Goal: Transaction & Acquisition: Purchase product/service

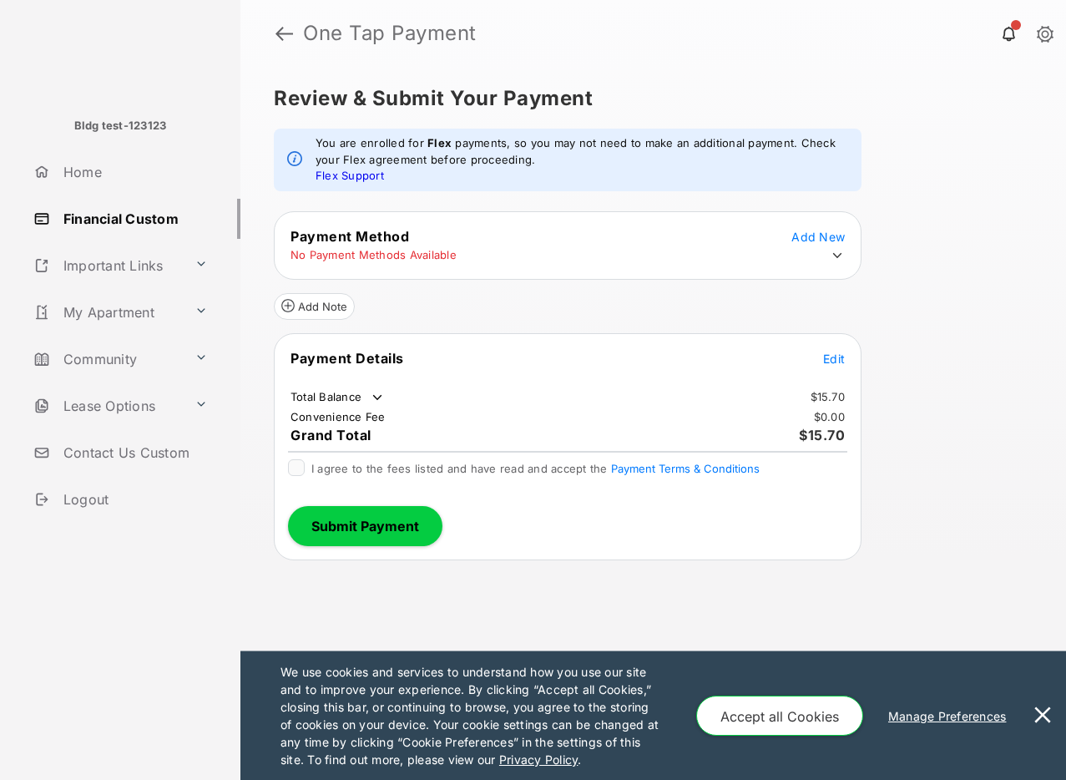
click at [834, 253] on icon at bounding box center [837, 254] width 9 height 5
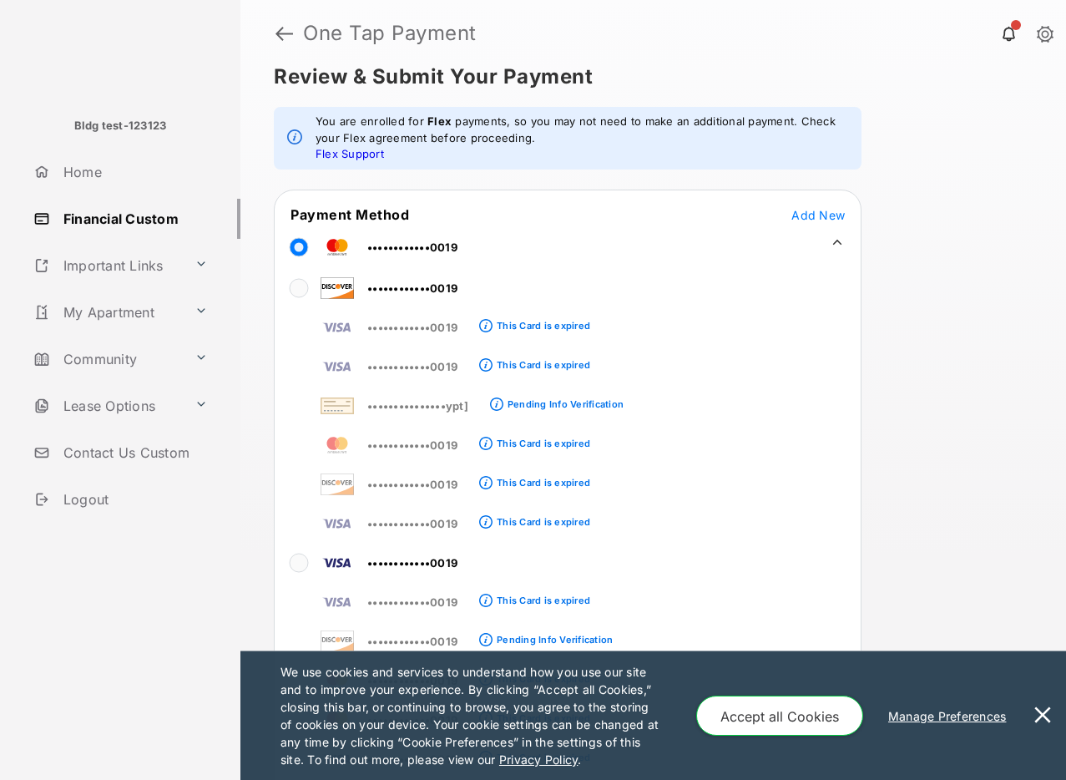
scroll to position [281, 0]
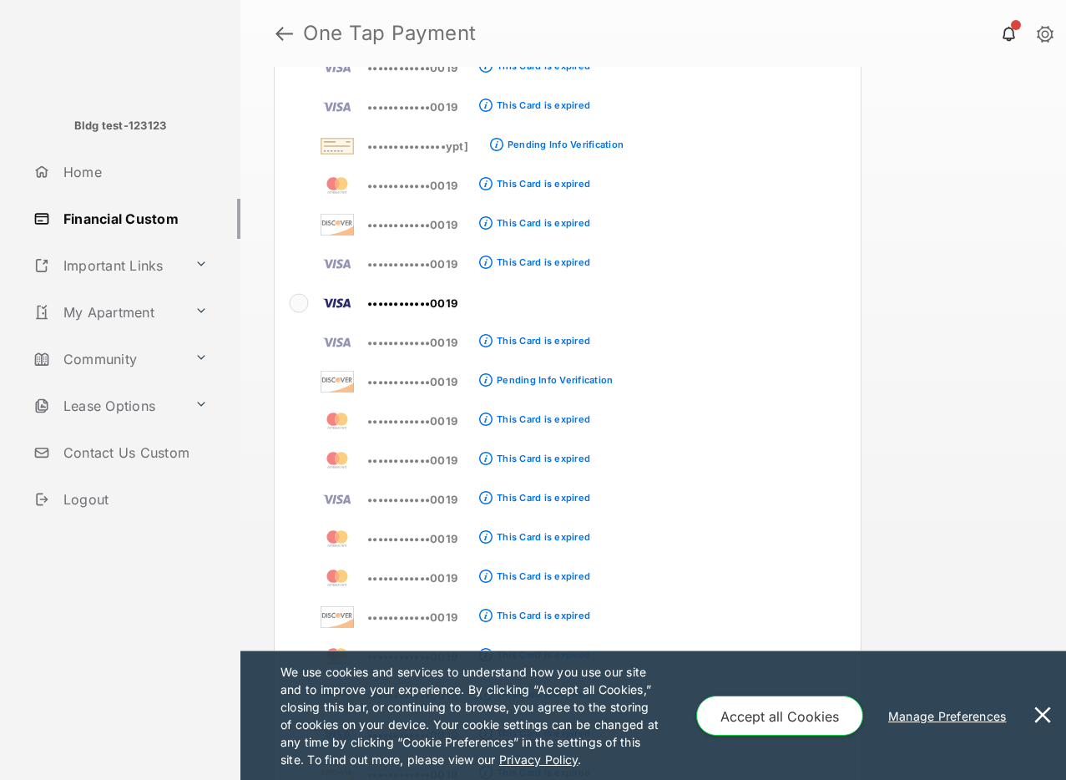
click at [956, 327] on div "Review & Submit Your Payment You are enrolled for Flex payments, so you may not…" at bounding box center [653, 423] width 826 height 713
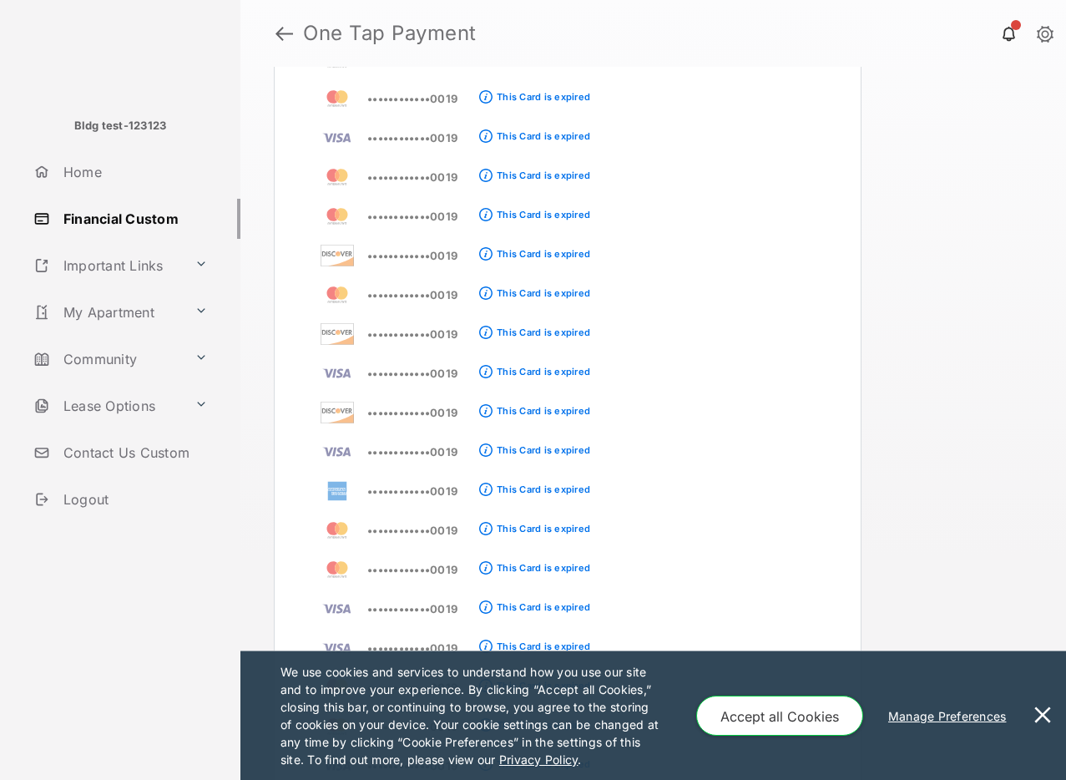
scroll to position [150, 0]
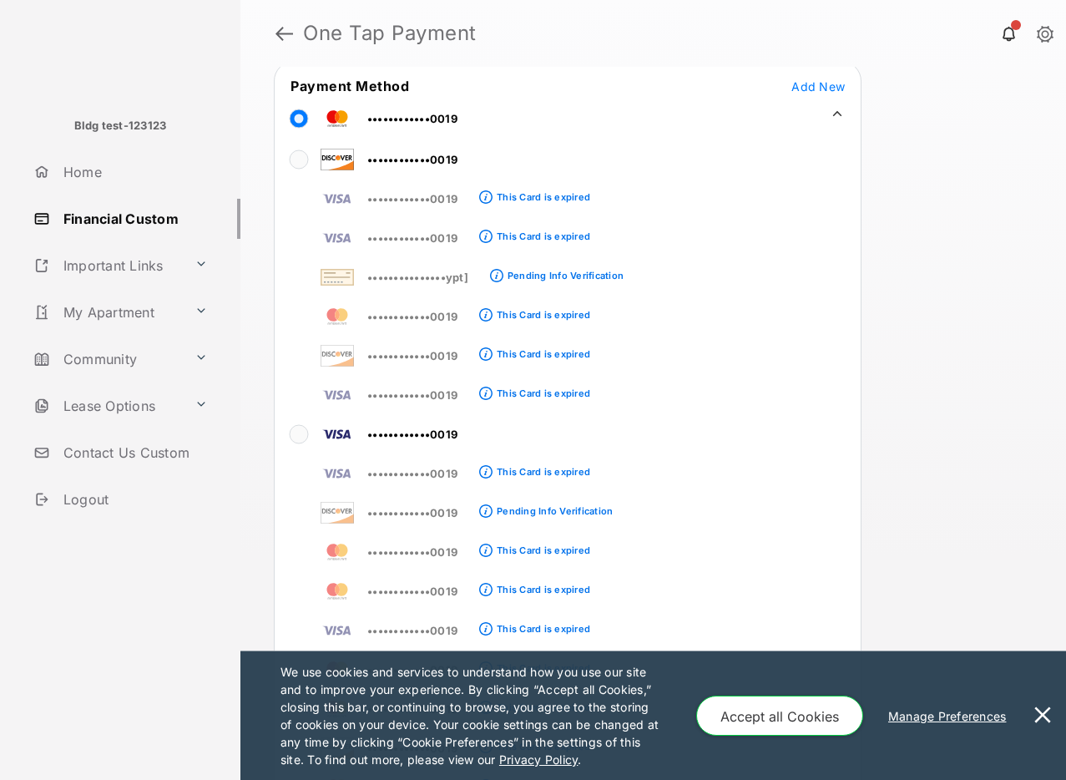
click at [840, 113] on icon at bounding box center [837, 112] width 9 height 5
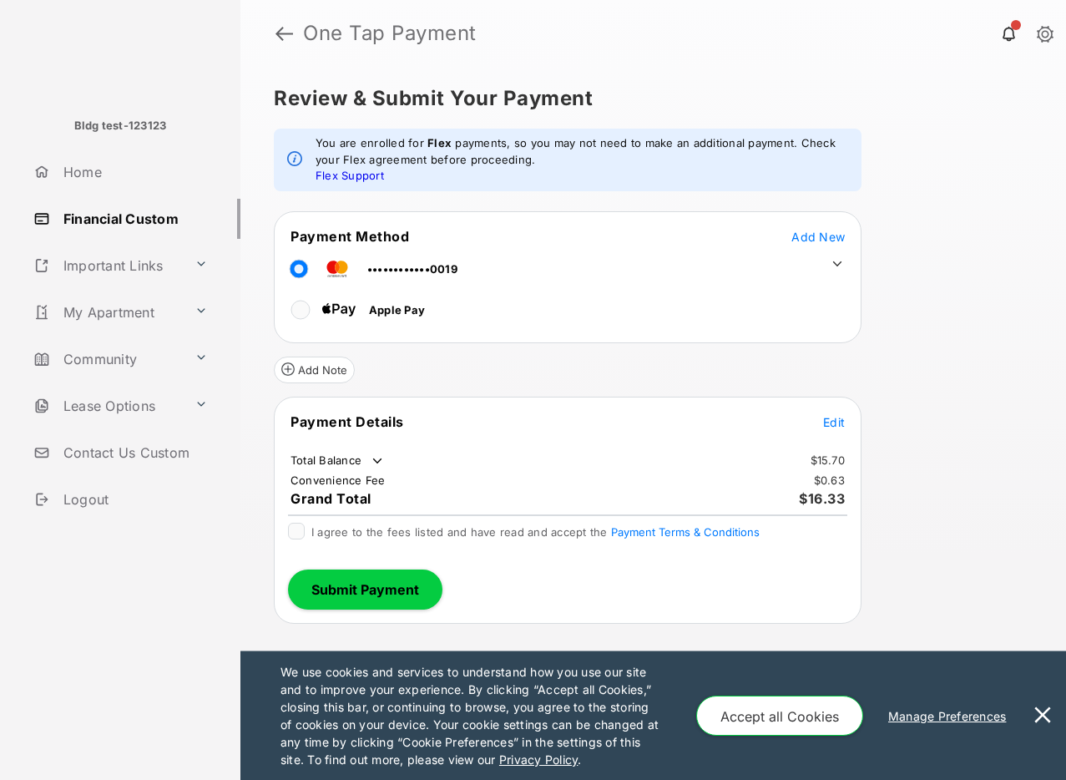
scroll to position [0, 0]
click at [836, 417] on span "Edit" at bounding box center [834, 422] width 22 height 14
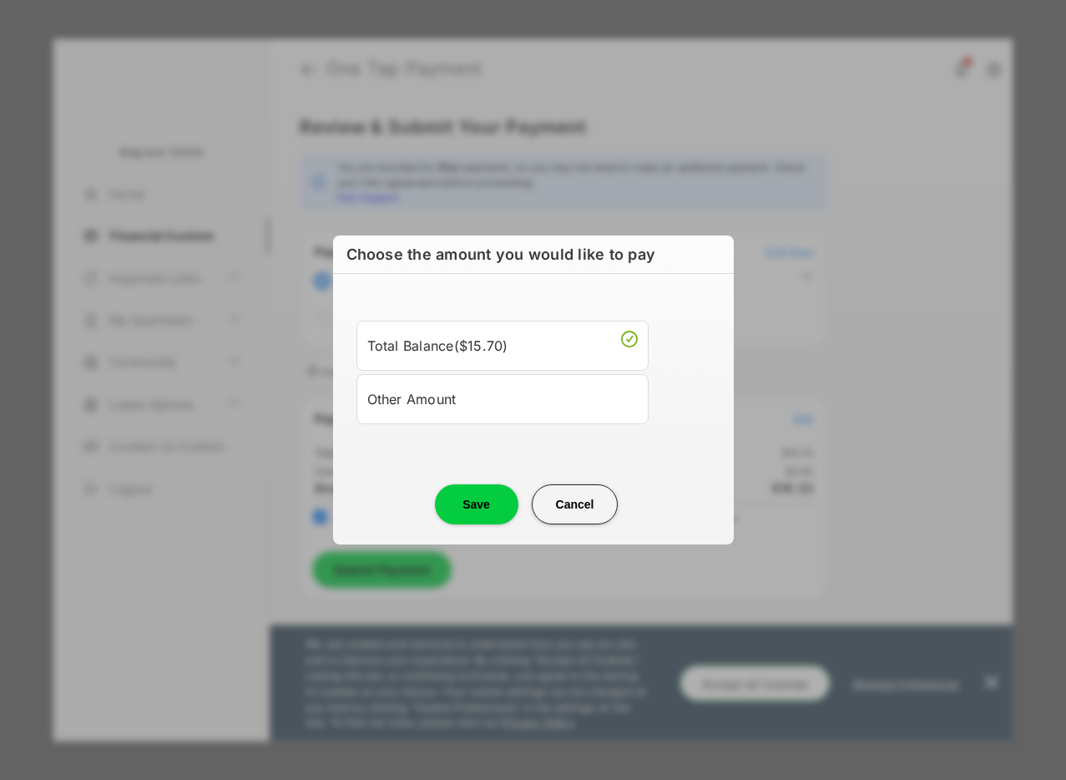
click at [534, 397] on div "Other Amount" at bounding box center [502, 399] width 271 height 28
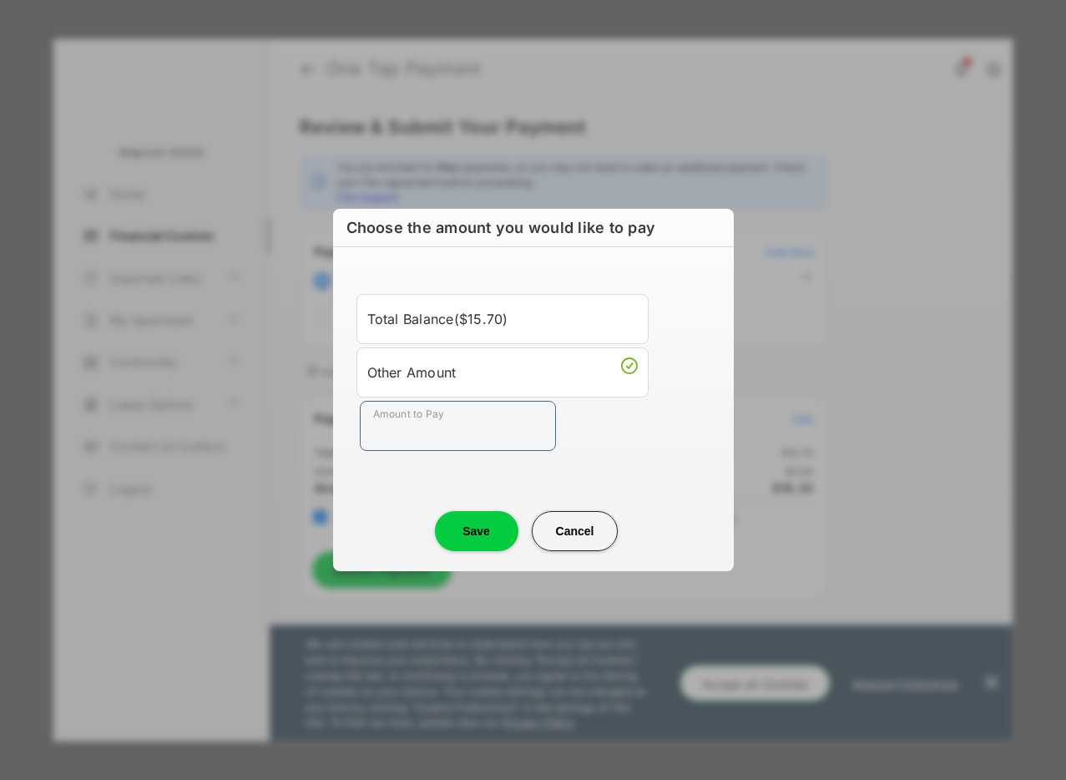
click at [438, 427] on input "Amount to Pay" at bounding box center [458, 426] width 196 height 50
type input "****"
click at [455, 529] on button "Save" at bounding box center [477, 531] width 84 height 40
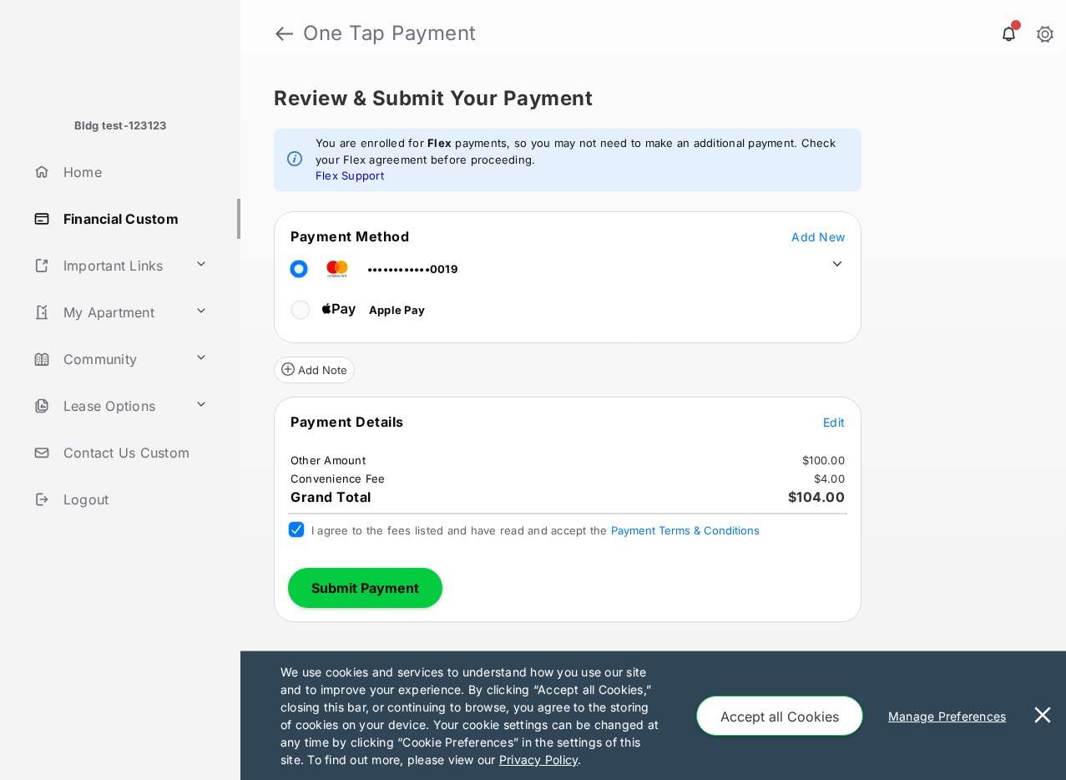
click at [339, 590] on button "Submit Payment" at bounding box center [365, 588] width 154 height 40
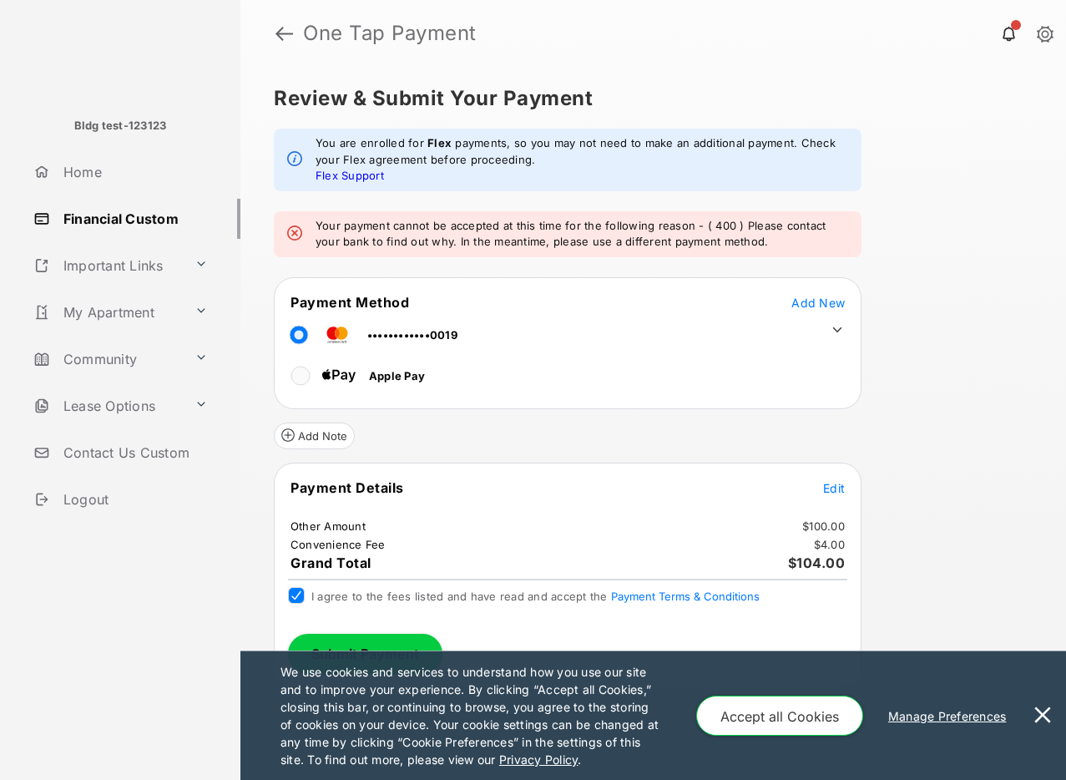
click at [835, 328] on icon at bounding box center [837, 328] width 9 height 5
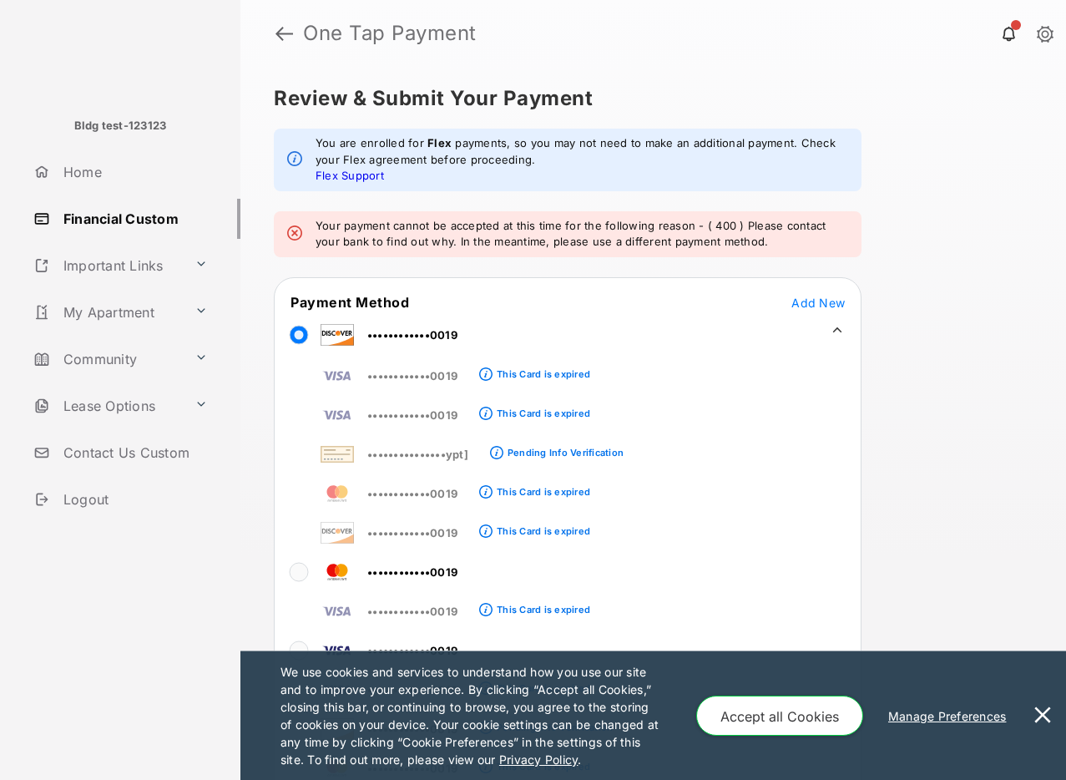
click at [919, 338] on div "Review & Submit Your Payment You are enrolled for Flex payments, so you may not…" at bounding box center [653, 423] width 826 height 713
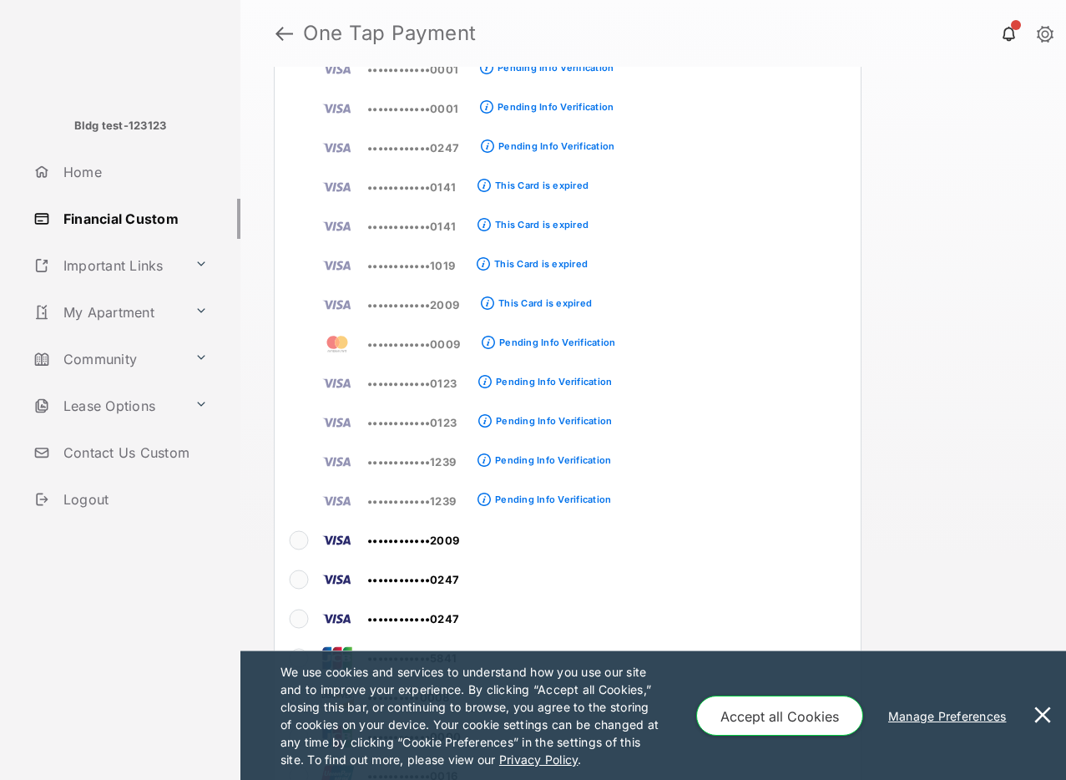
scroll to position [4421, 0]
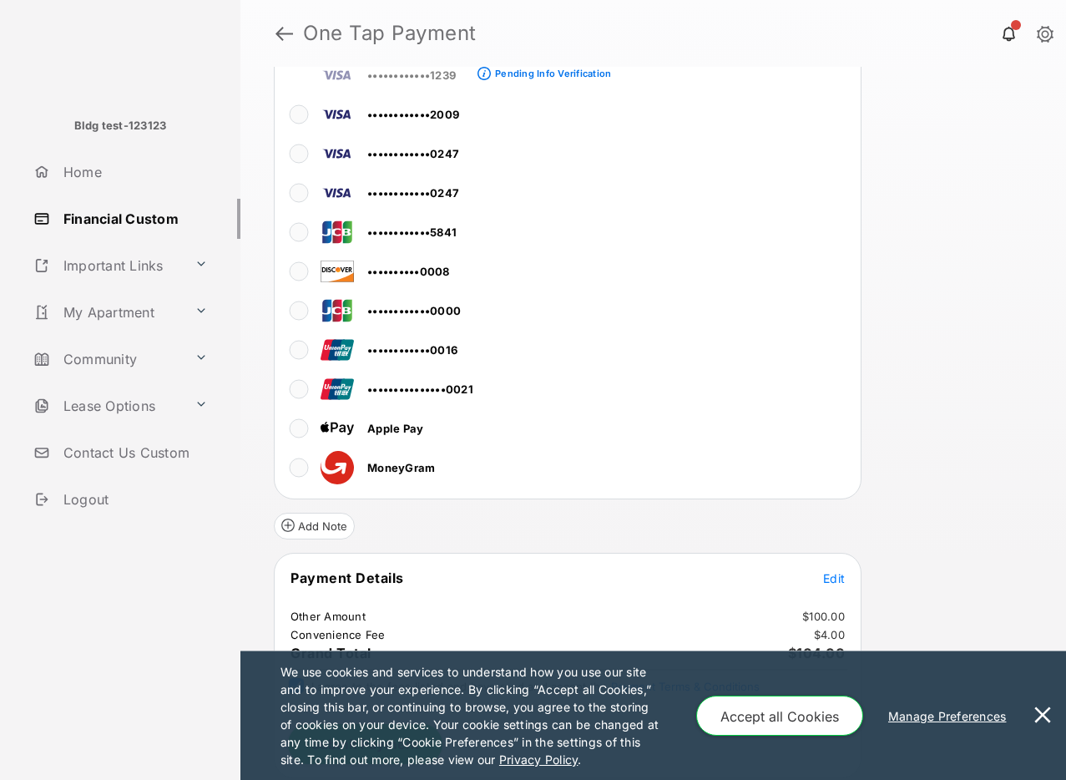
click at [1038, 715] on button at bounding box center [1042, 715] width 33 height 129
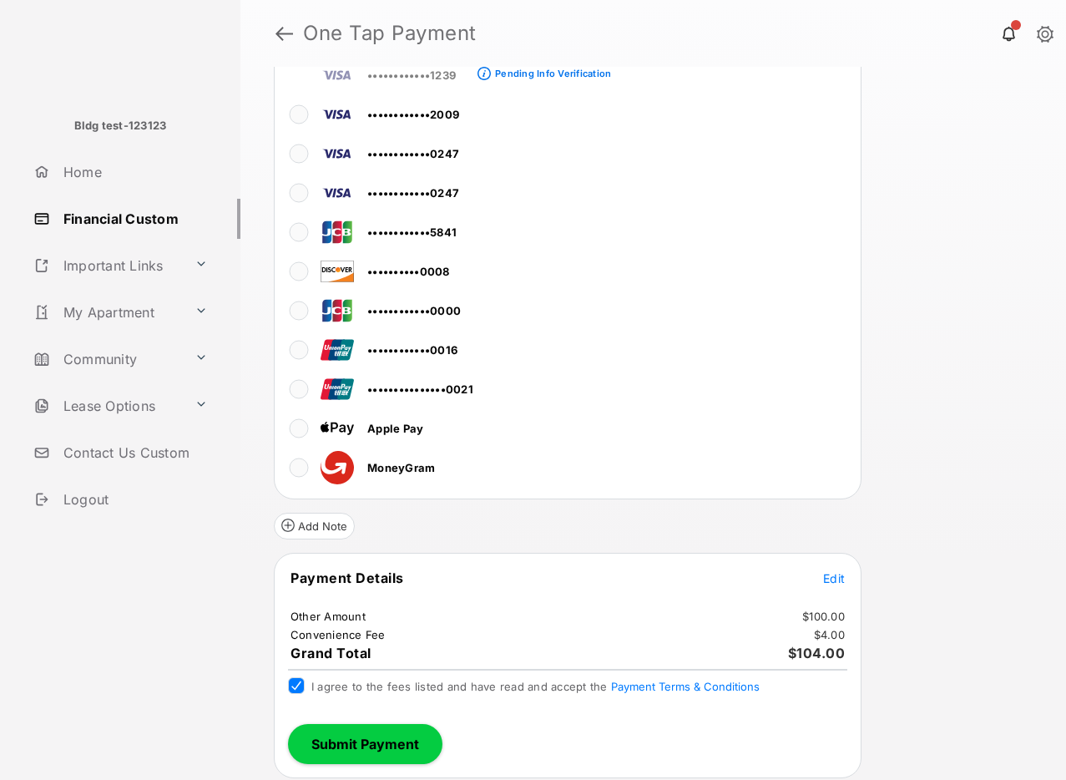
click at [356, 736] on button "Submit Payment" at bounding box center [365, 744] width 154 height 40
